Goal: Information Seeking & Learning: Learn about a topic

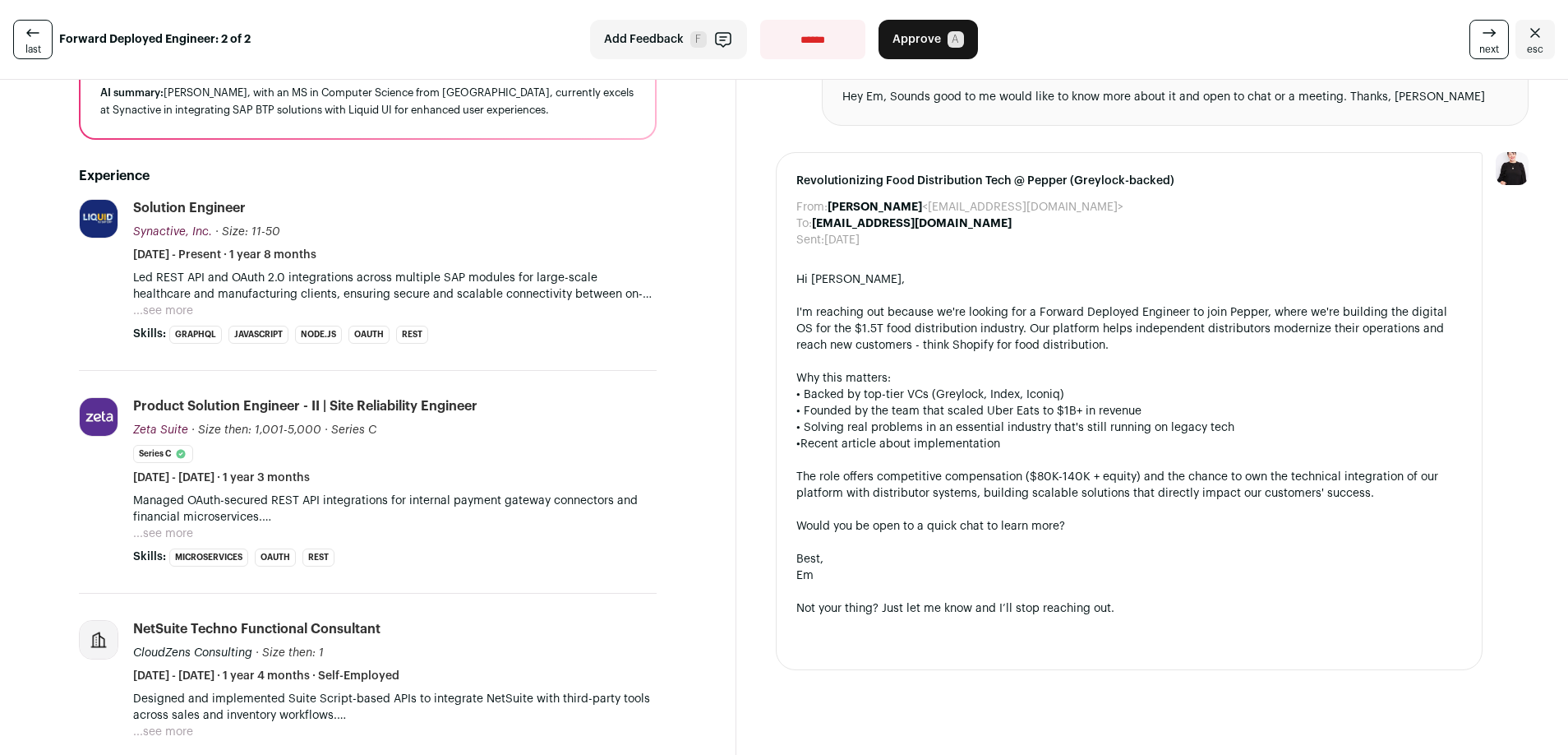
scroll to position [234, 0]
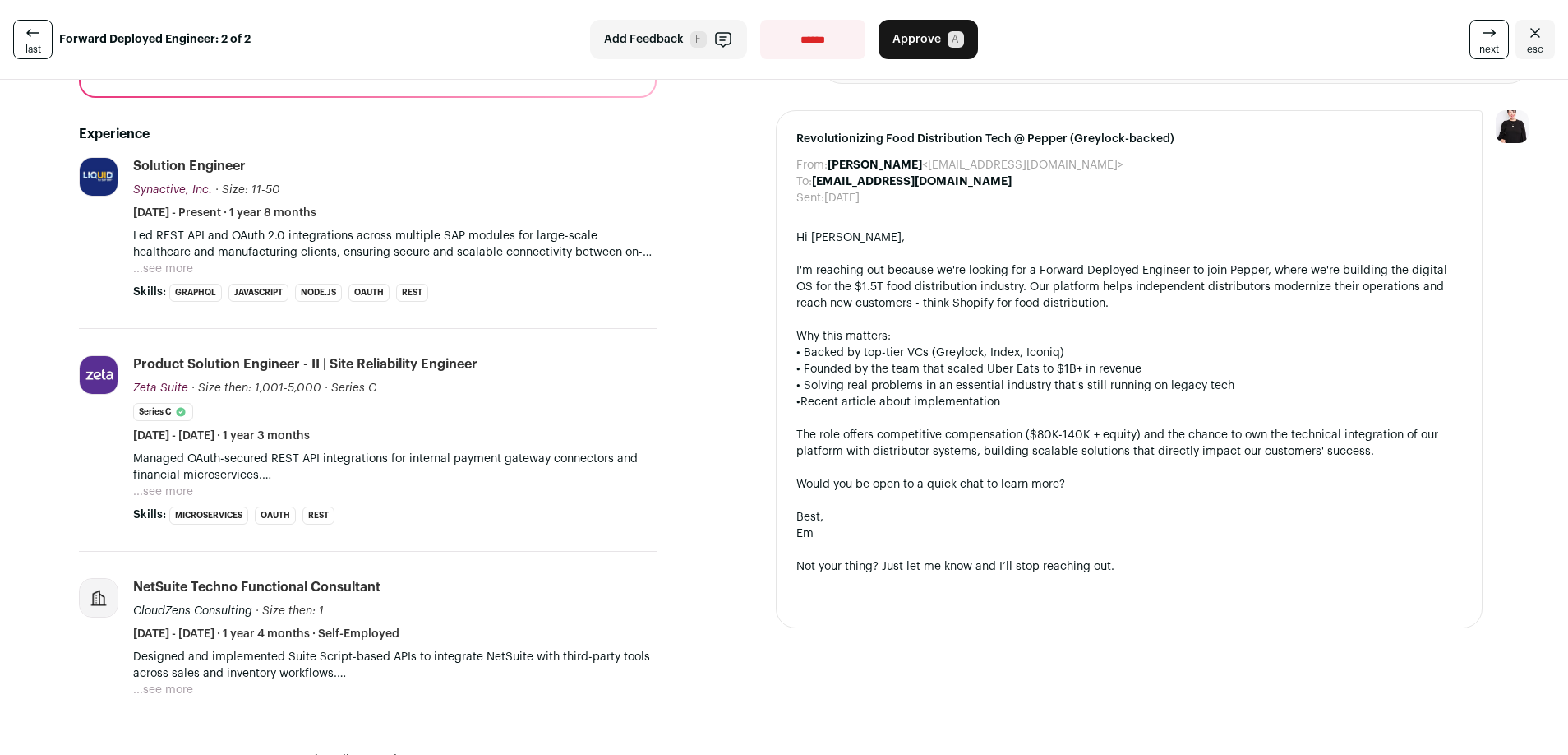
click at [904, 566] on div "Not your thing? Just let me know and I’ll stop reaching out." at bounding box center [1128, 566] width 666 height 17
copy div "Not your thing? Just let me know and I’ll stop reaching out."
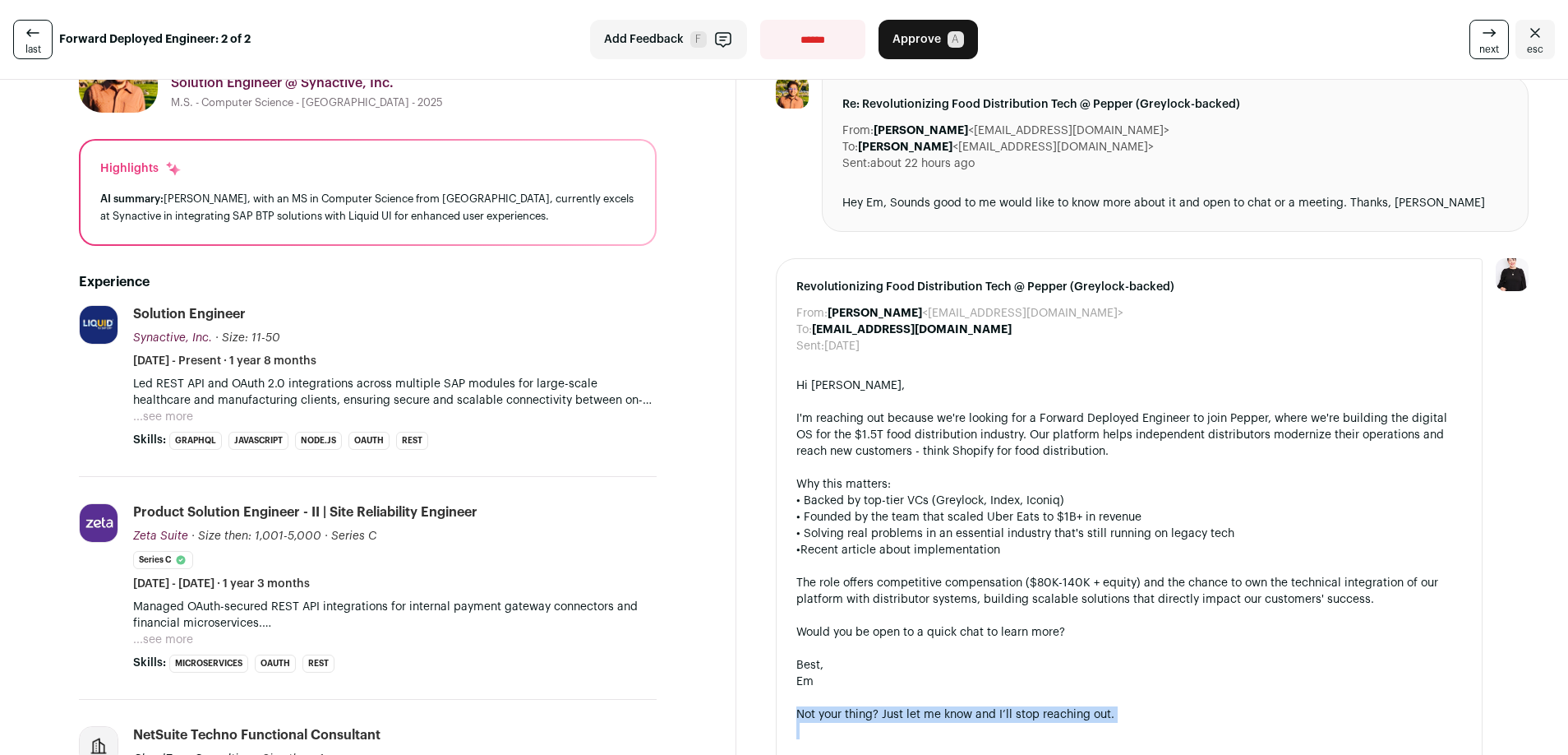
scroll to position [103, 0]
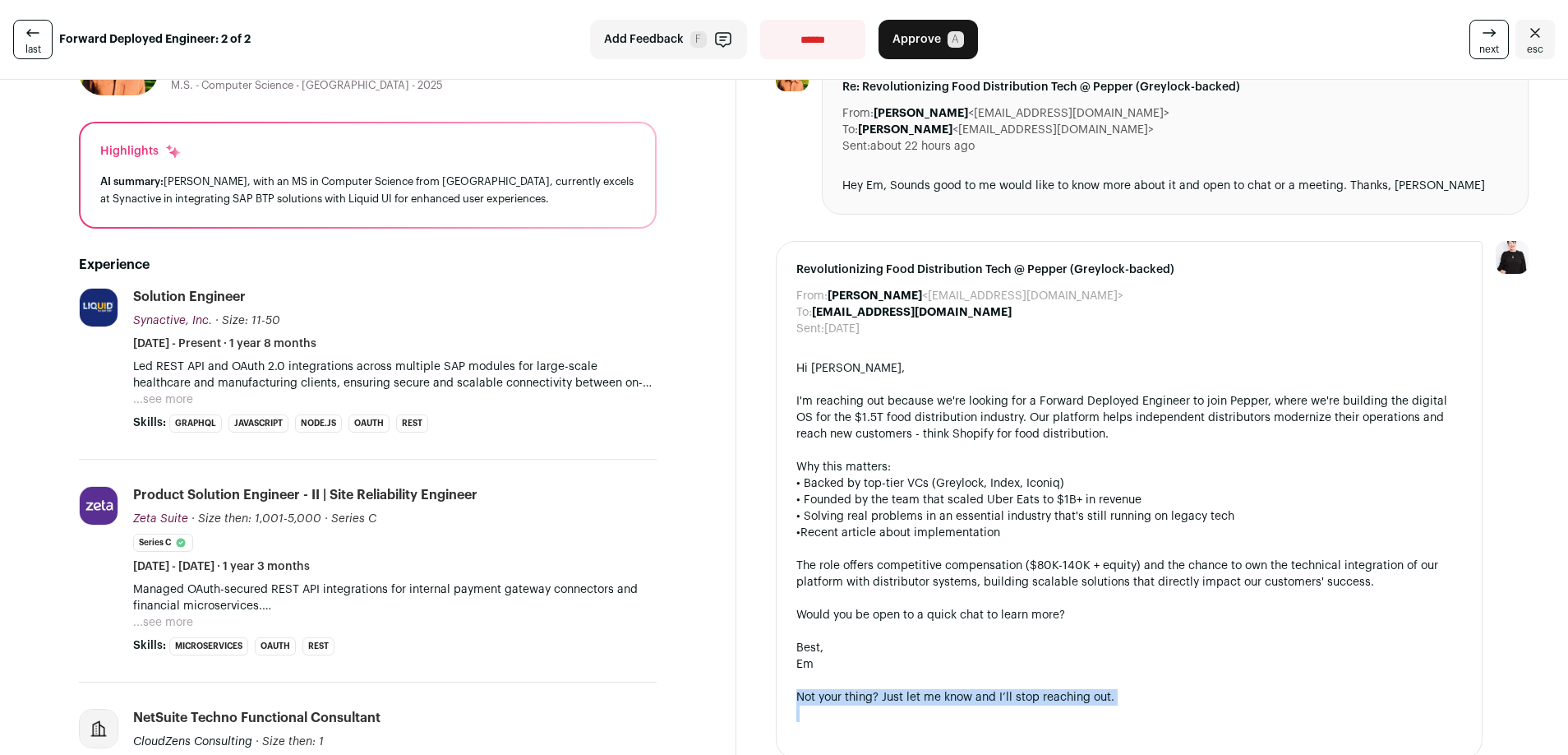
click at [157, 397] on button "...see more" at bounding box center [163, 399] width 60 height 17
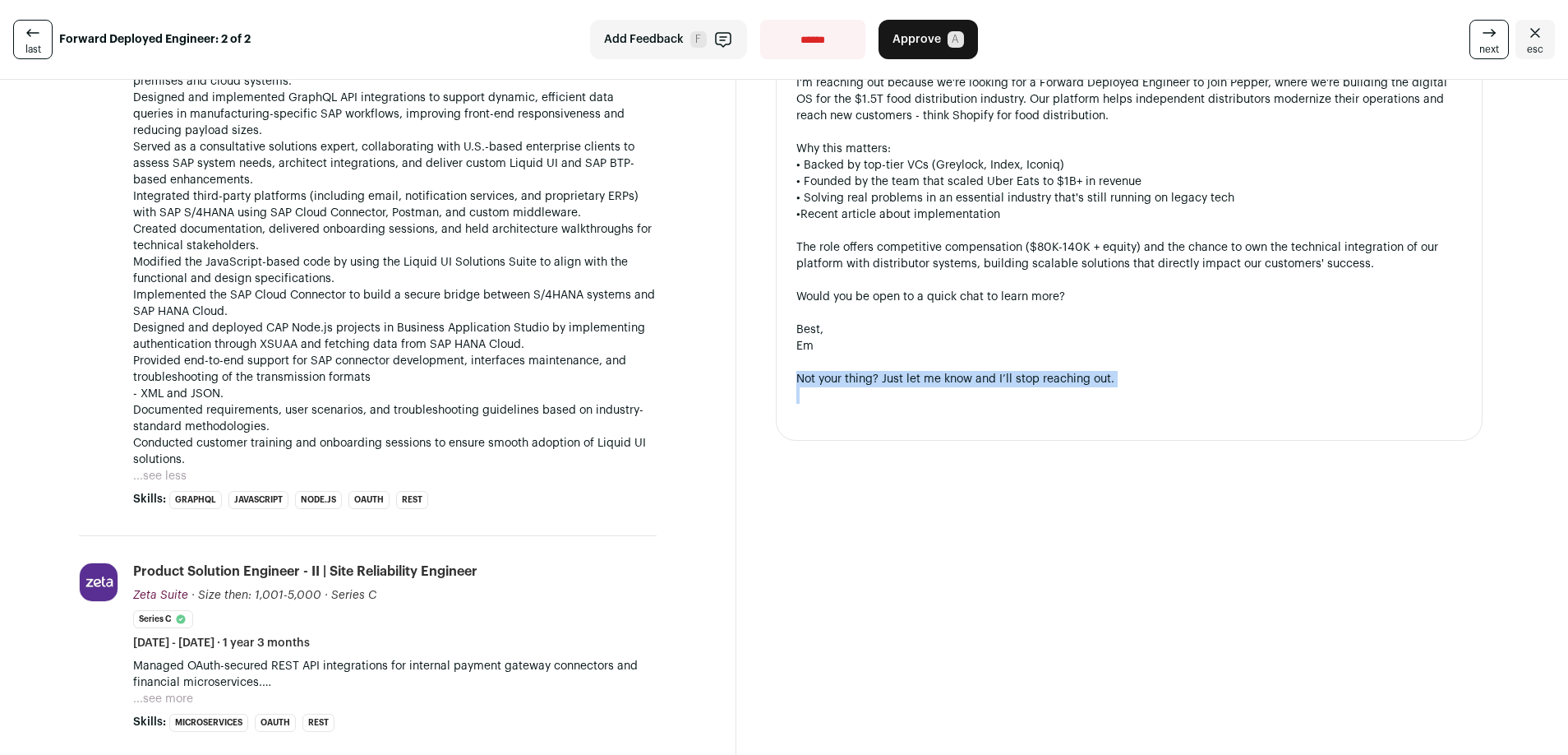
scroll to position [732, 0]
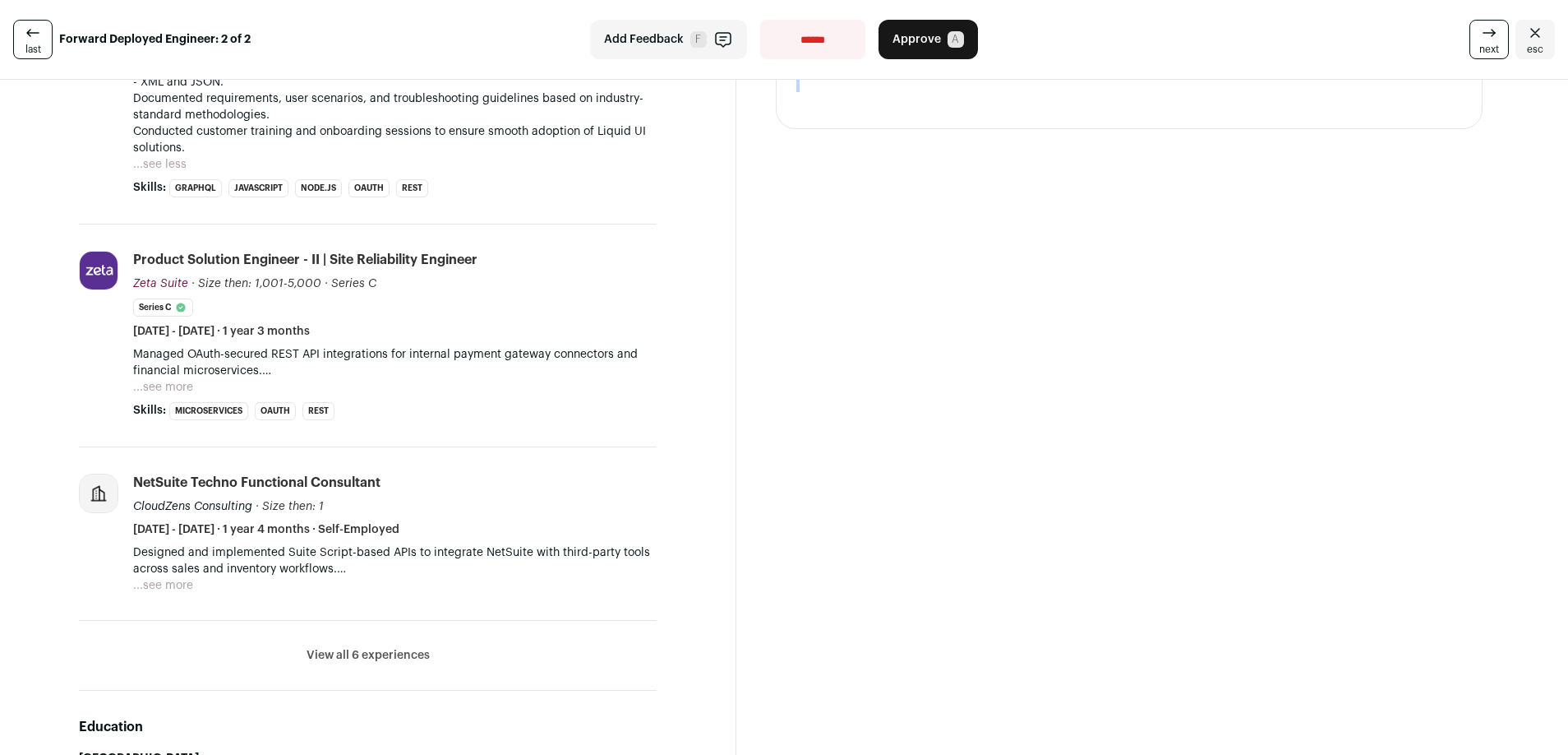
click at [173, 582] on button "...see more" at bounding box center [163, 585] width 60 height 17
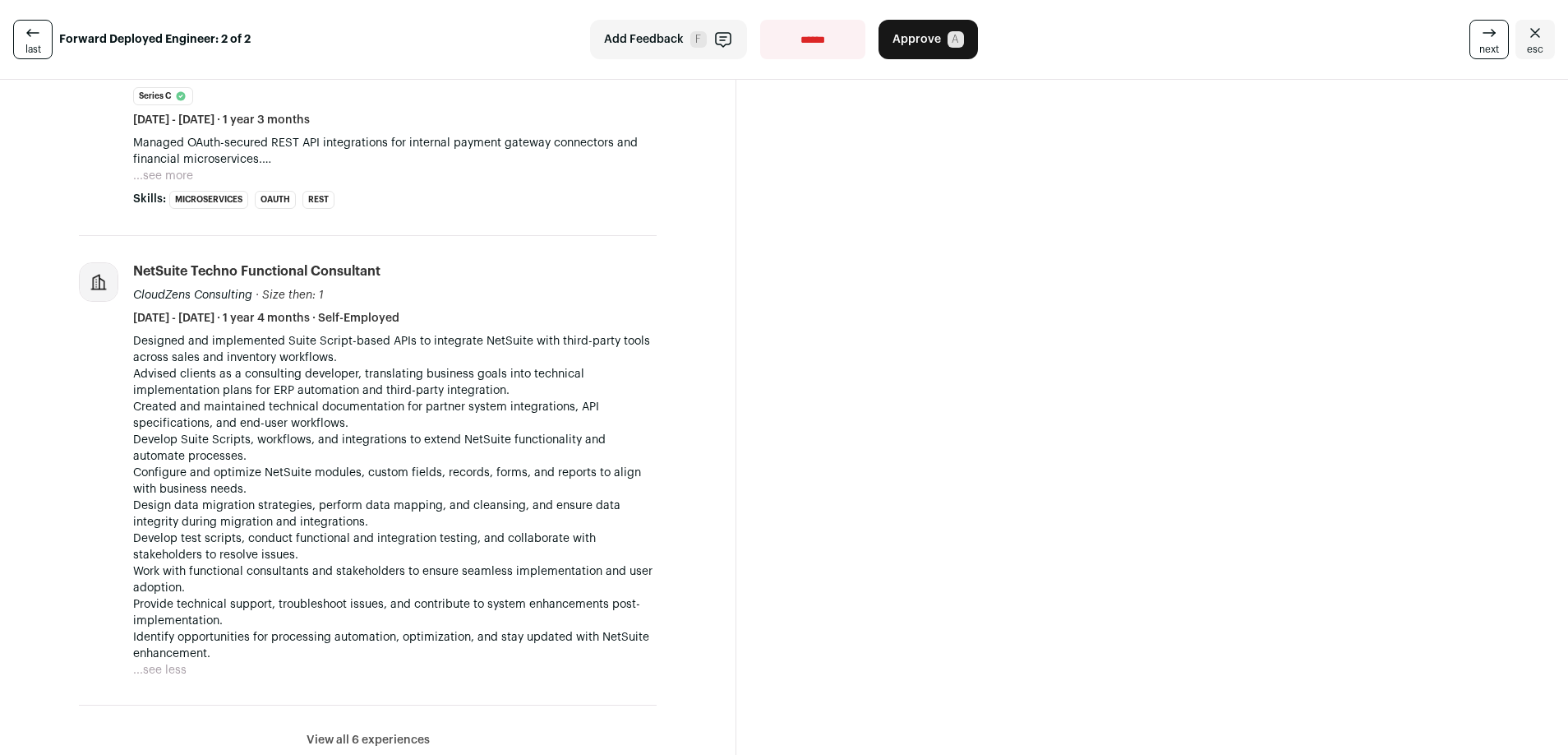
scroll to position [954, 0]
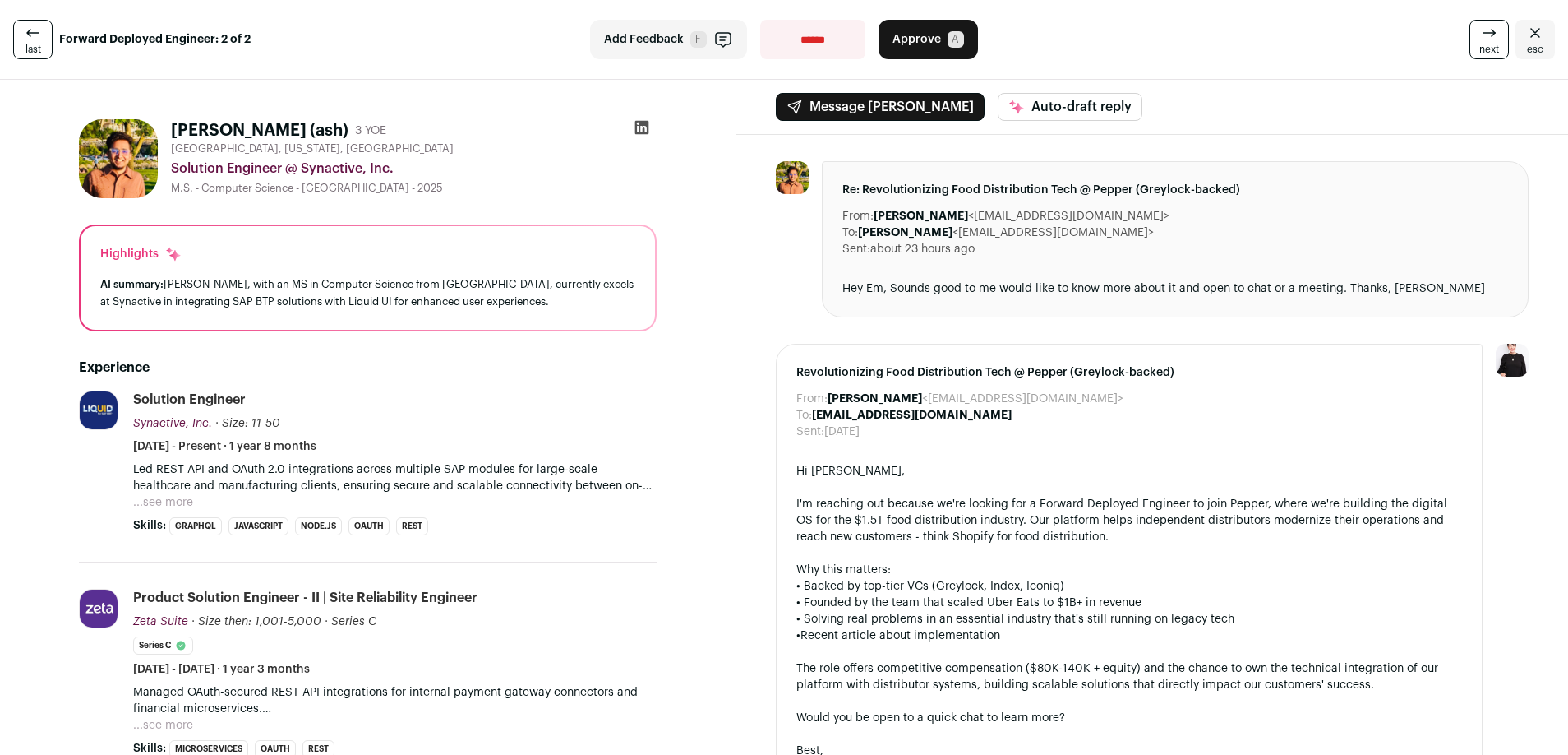
scroll to position [123, 0]
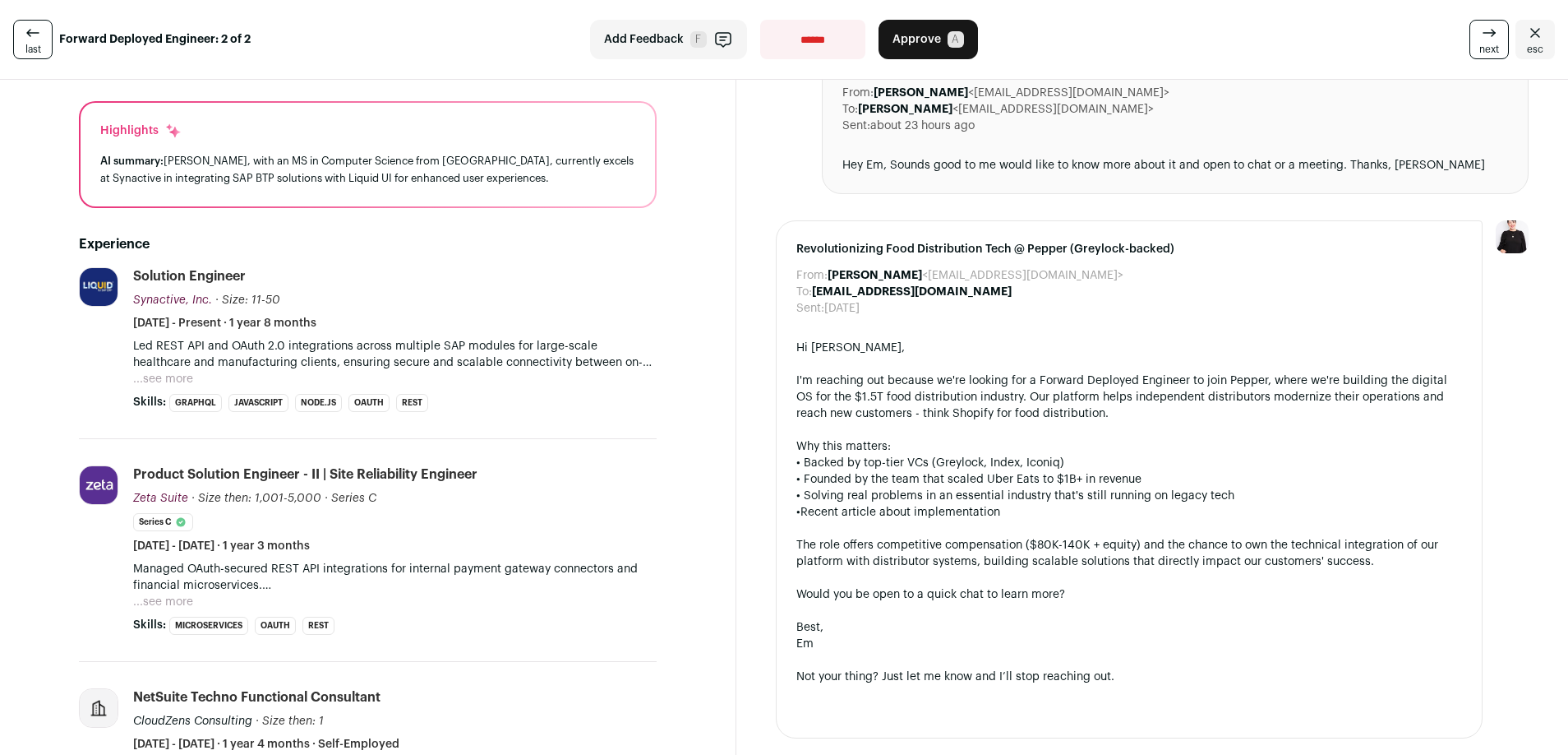
click at [162, 377] on button "...see more" at bounding box center [163, 378] width 60 height 17
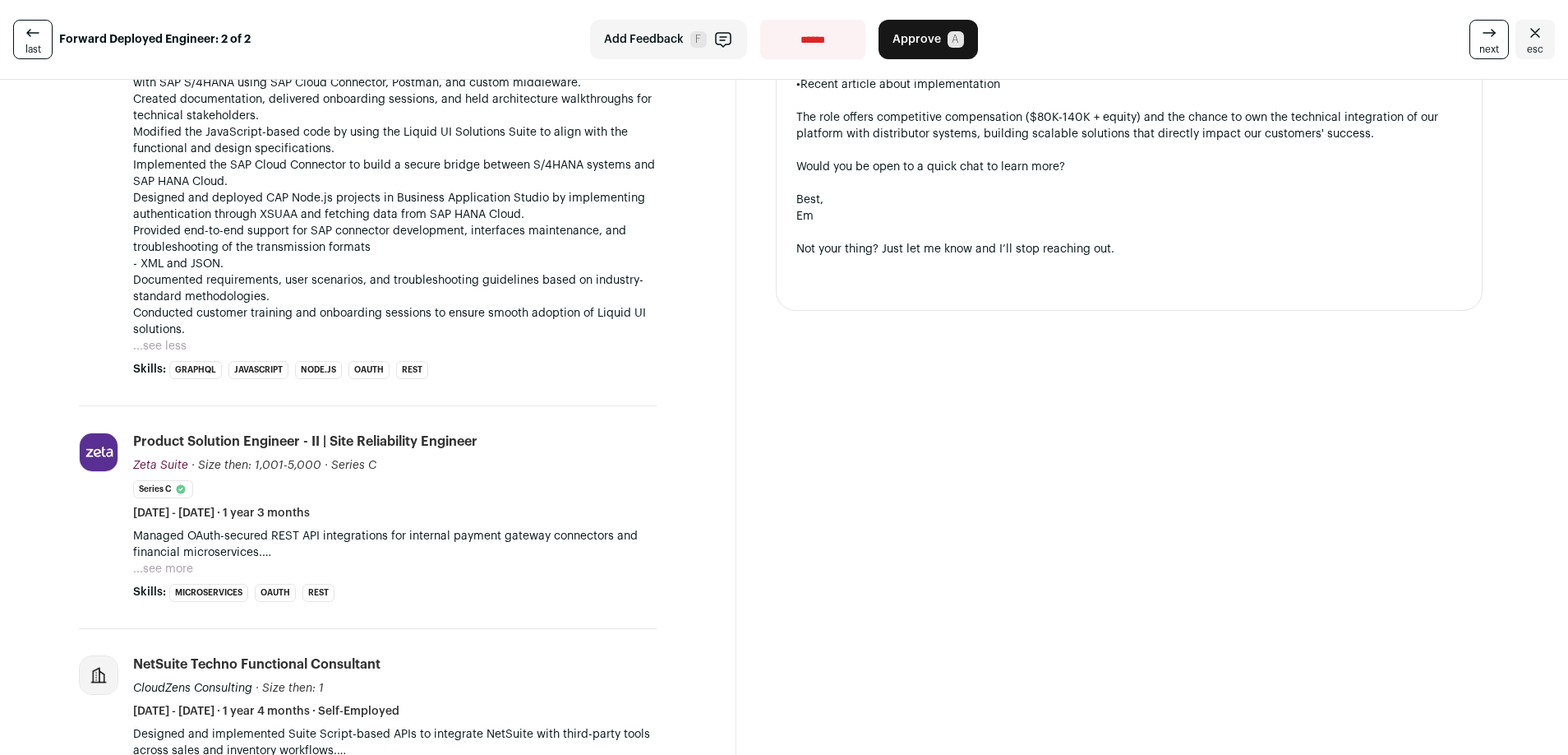
scroll to position [559, 0]
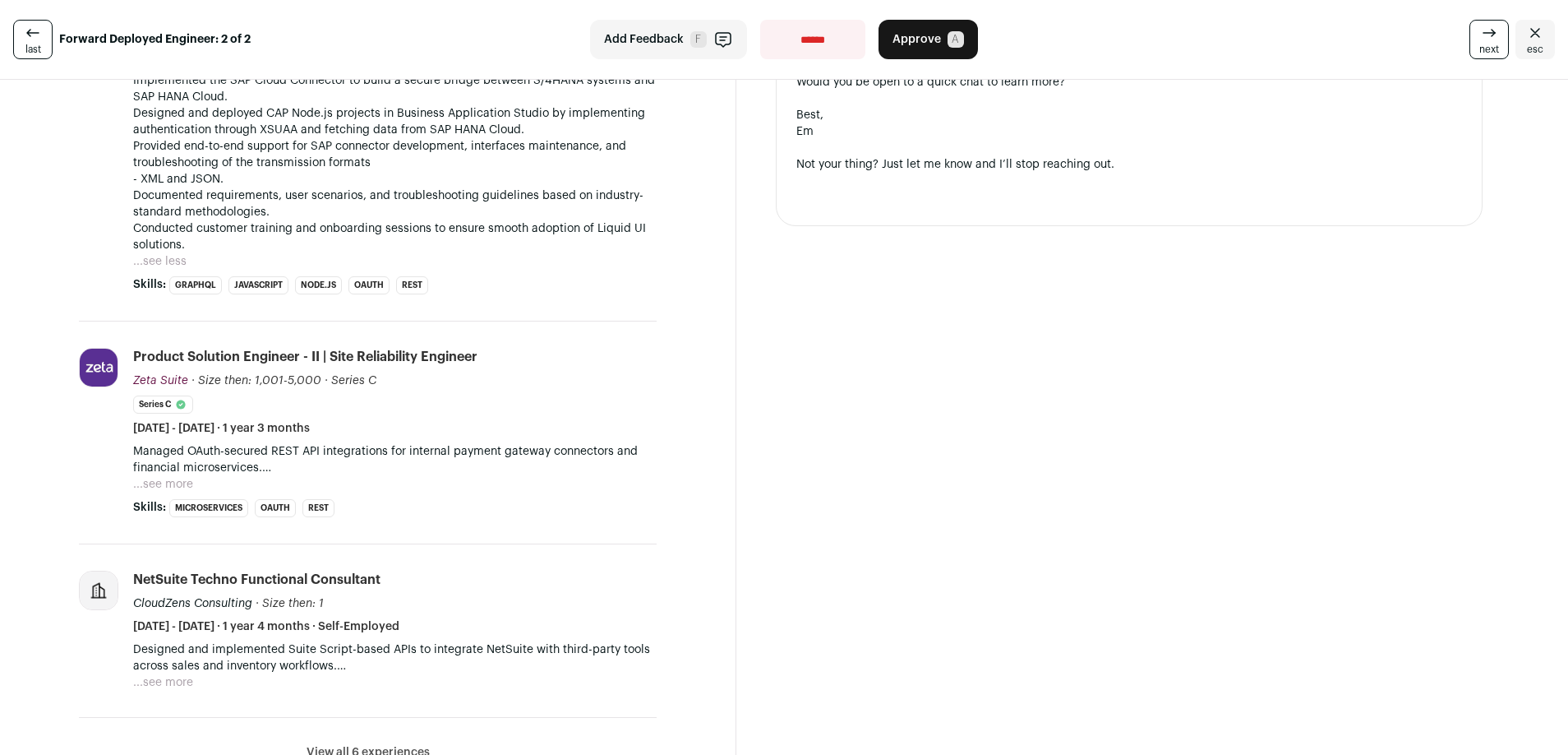
click at [175, 487] on button "...see more" at bounding box center [163, 484] width 60 height 17
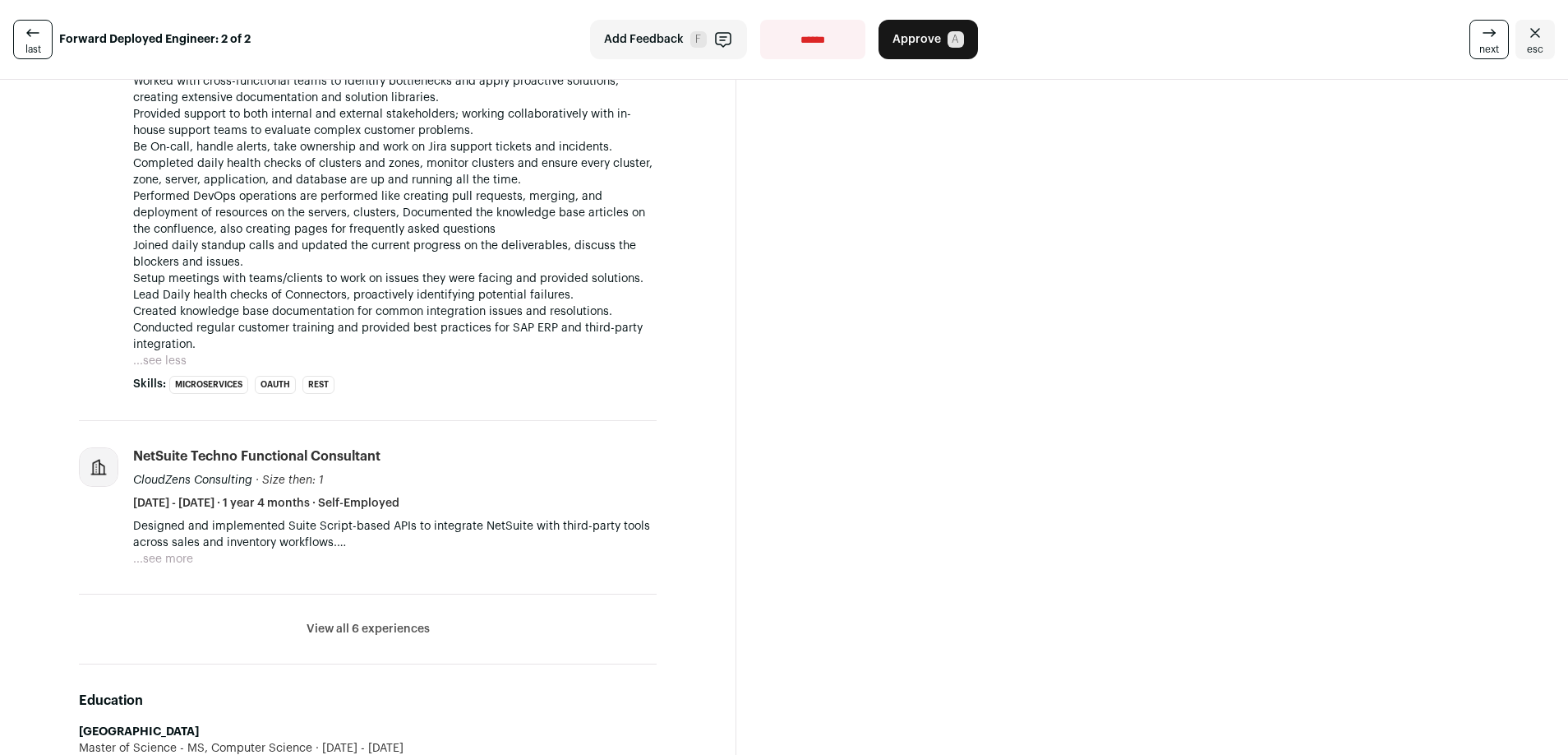
scroll to position [1173, 0]
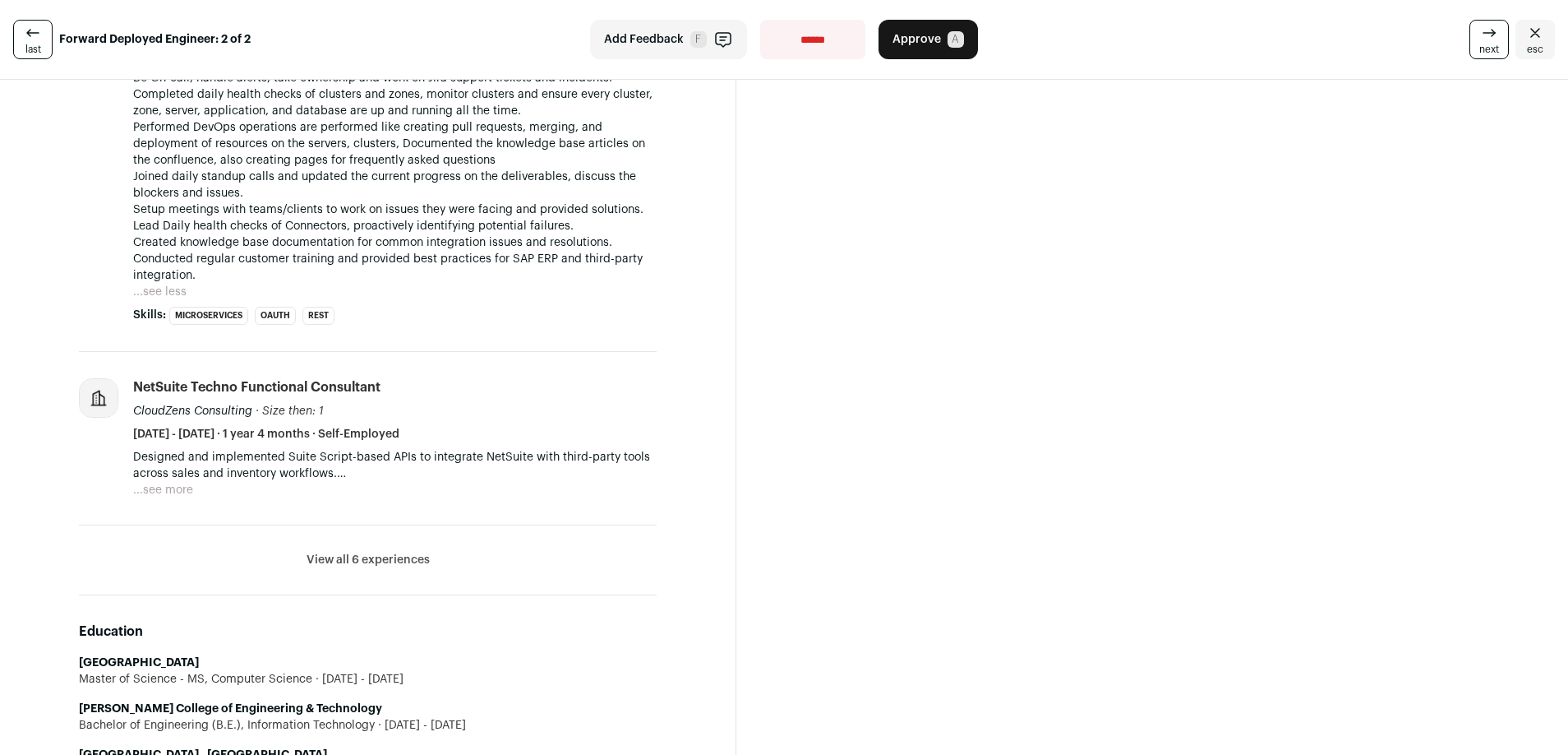
click at [160, 488] on button "...see more" at bounding box center [163, 490] width 60 height 17
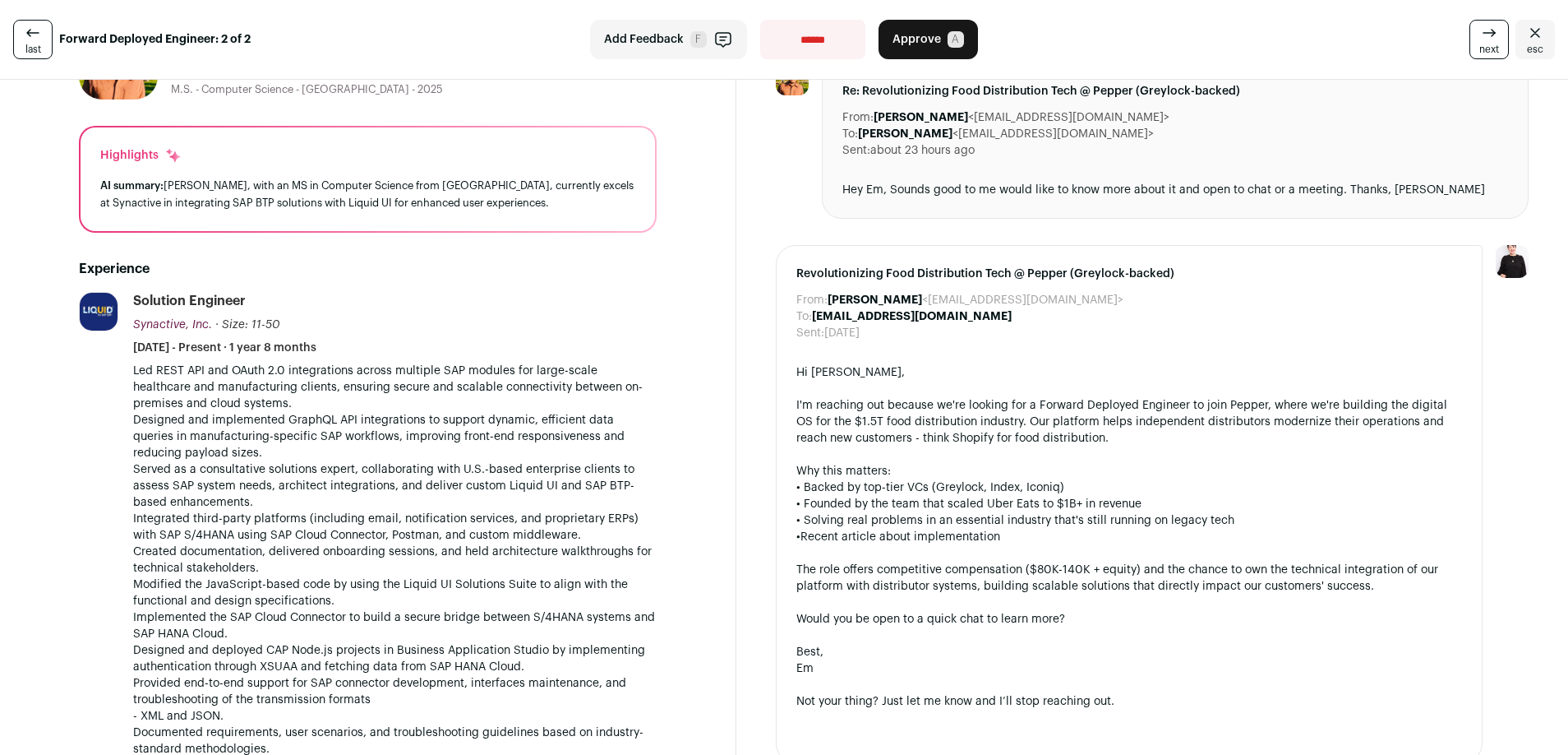
scroll to position [116, 0]
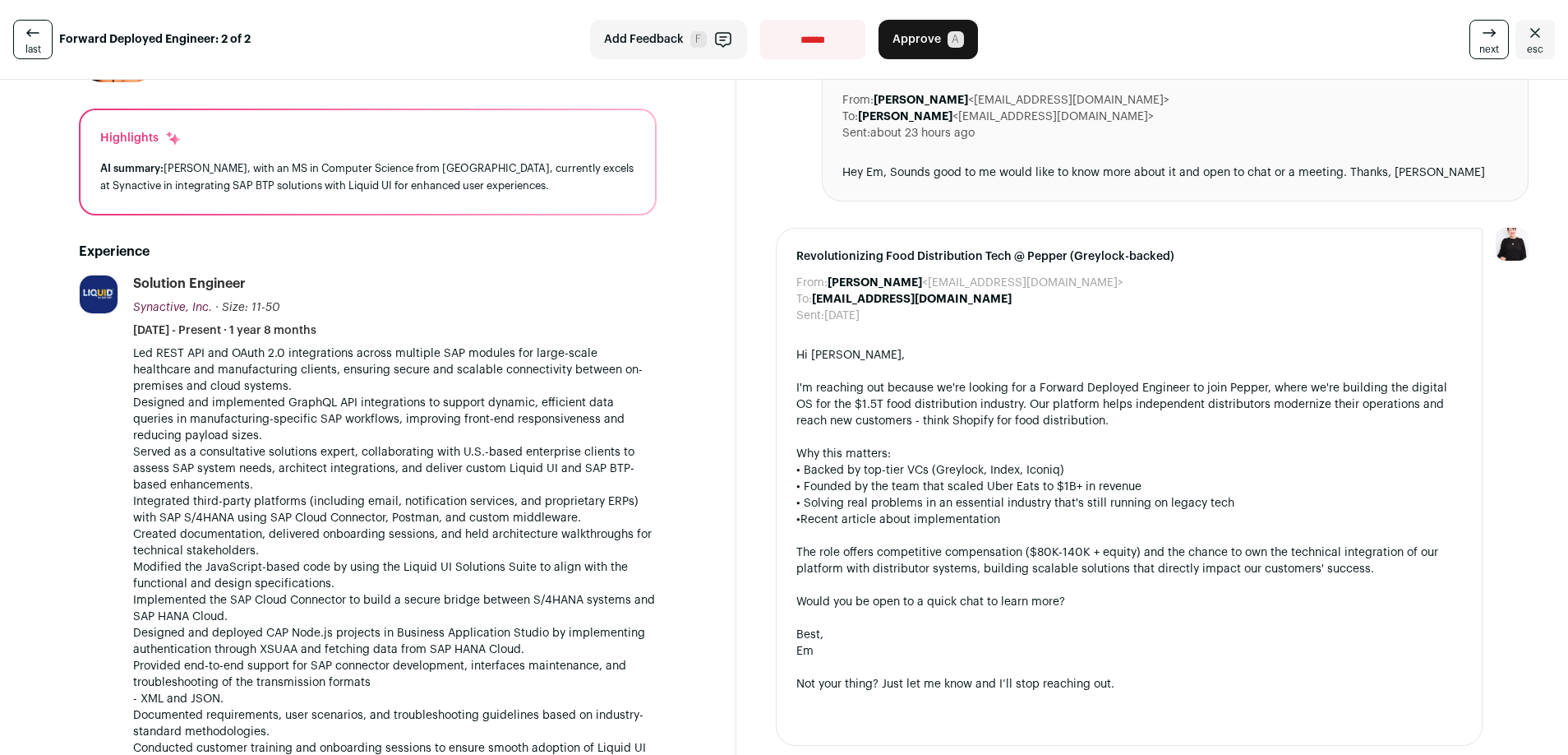
click at [383, 363] on p "Led REST API and OAuth 2.0 integrations across multiple SAP modules for large-s…" at bounding box center [395, 370] width 524 height 49
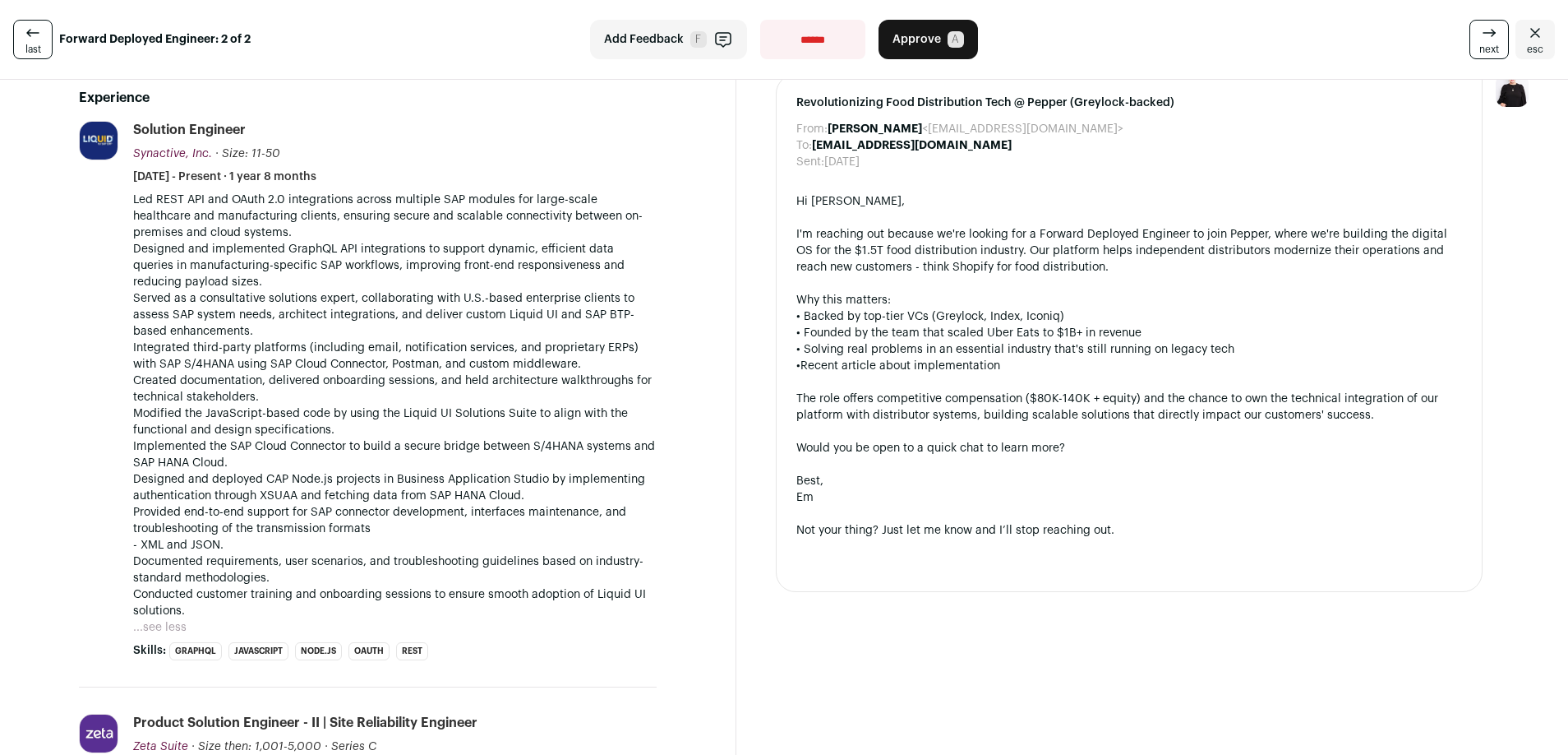
scroll to position [287, 0]
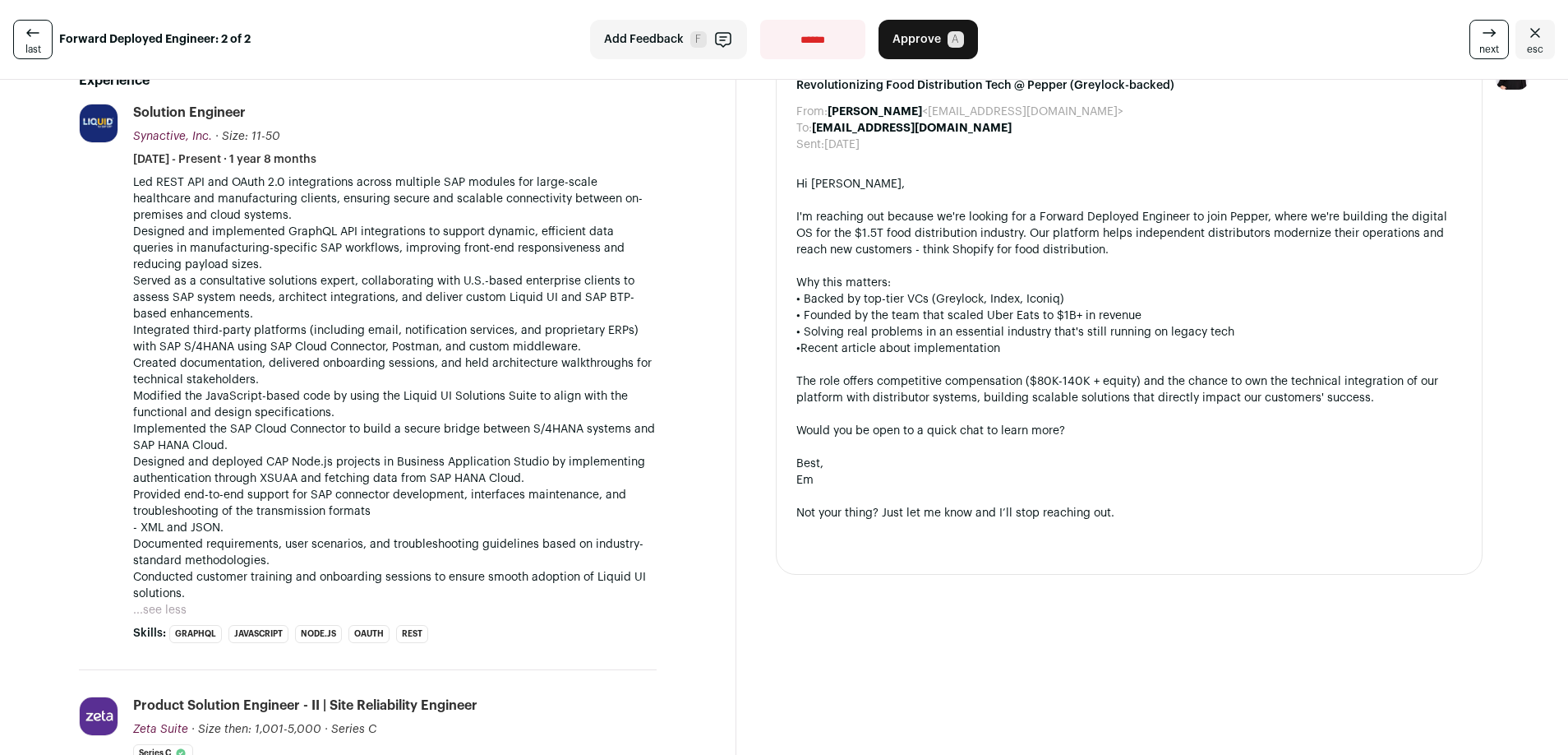
click at [164, 611] on button "...see less" at bounding box center [160, 610] width 54 height 17
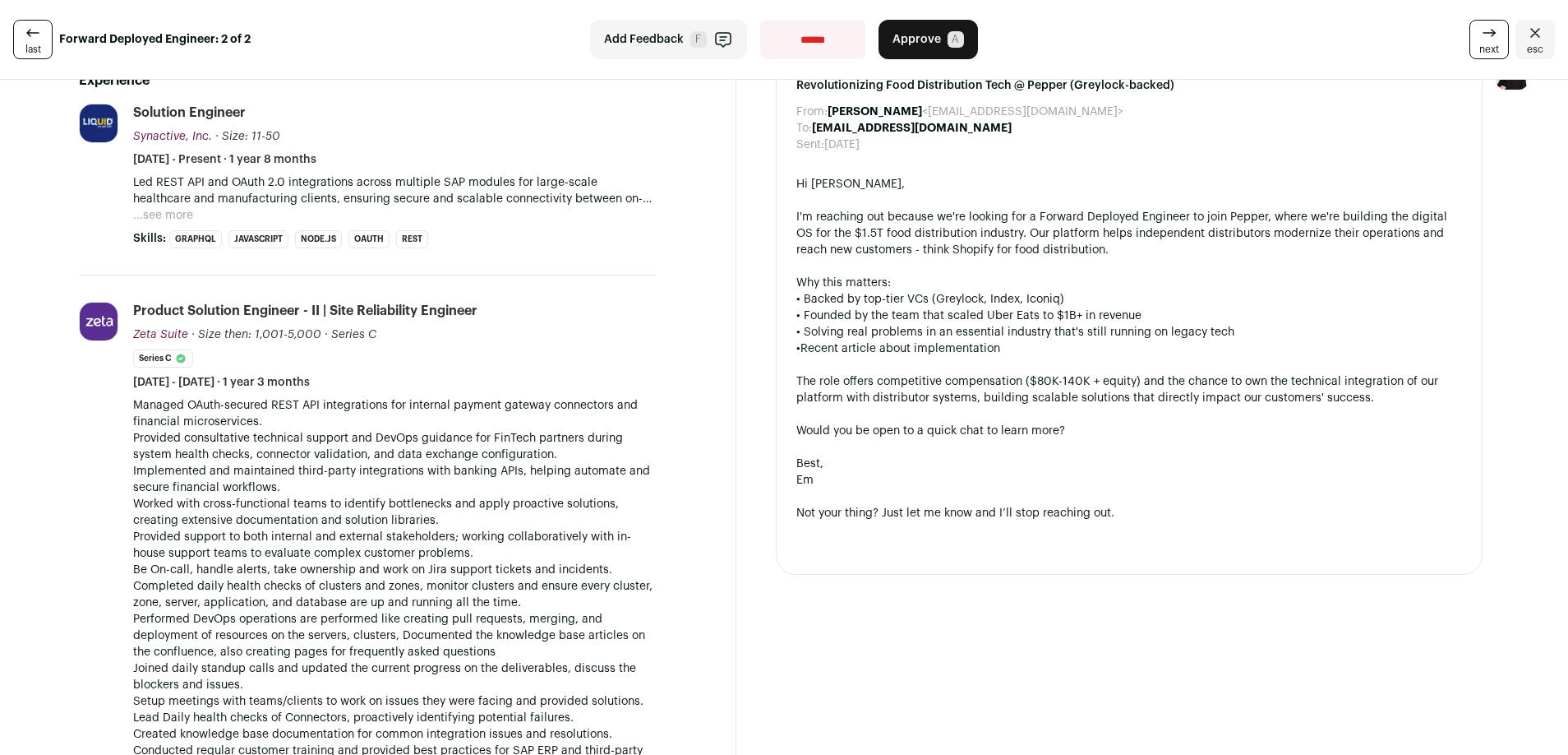
click at [164, 215] on button "...see more" at bounding box center [163, 215] width 60 height 17
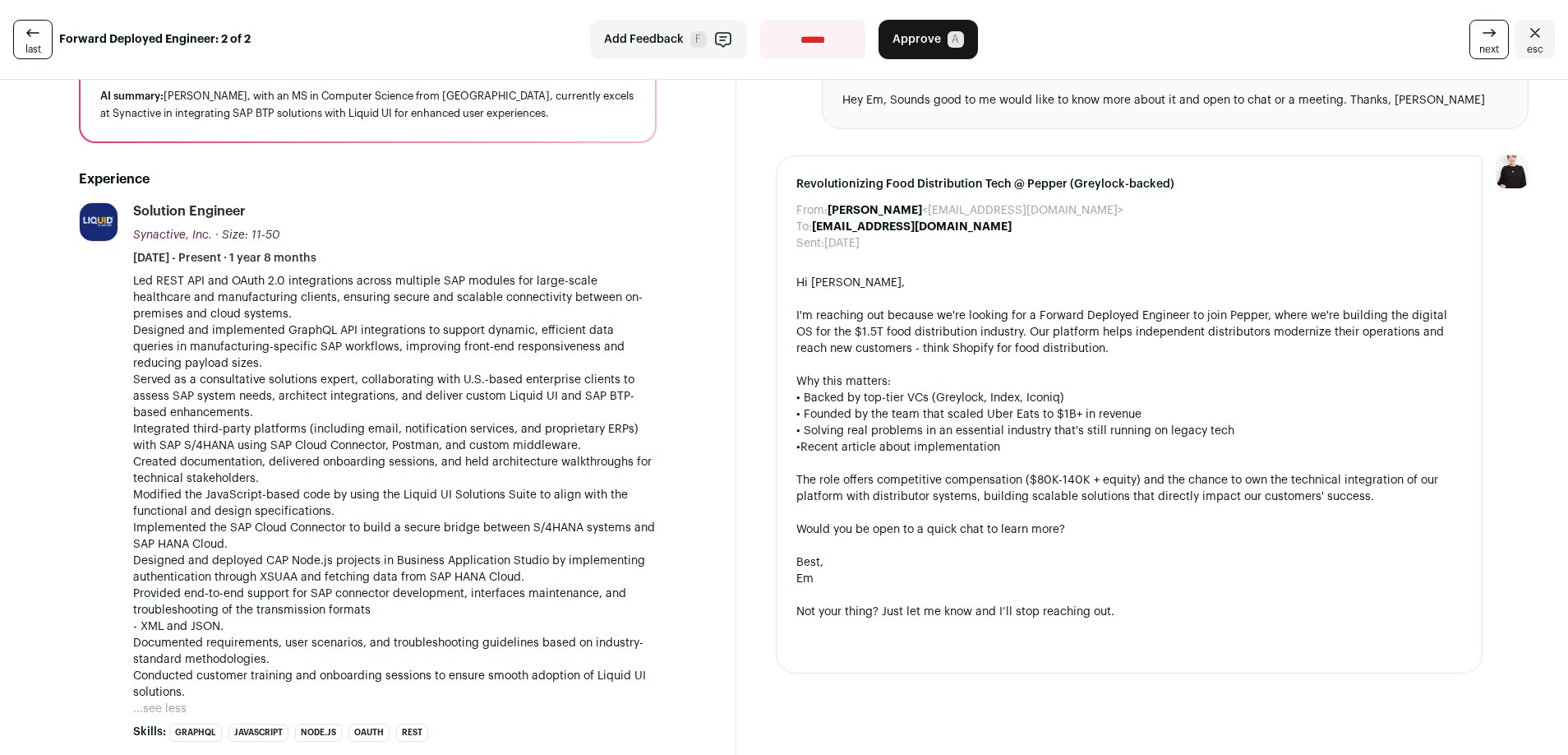
scroll to position [186, 0]
